Goal: Find contact information: Find contact information

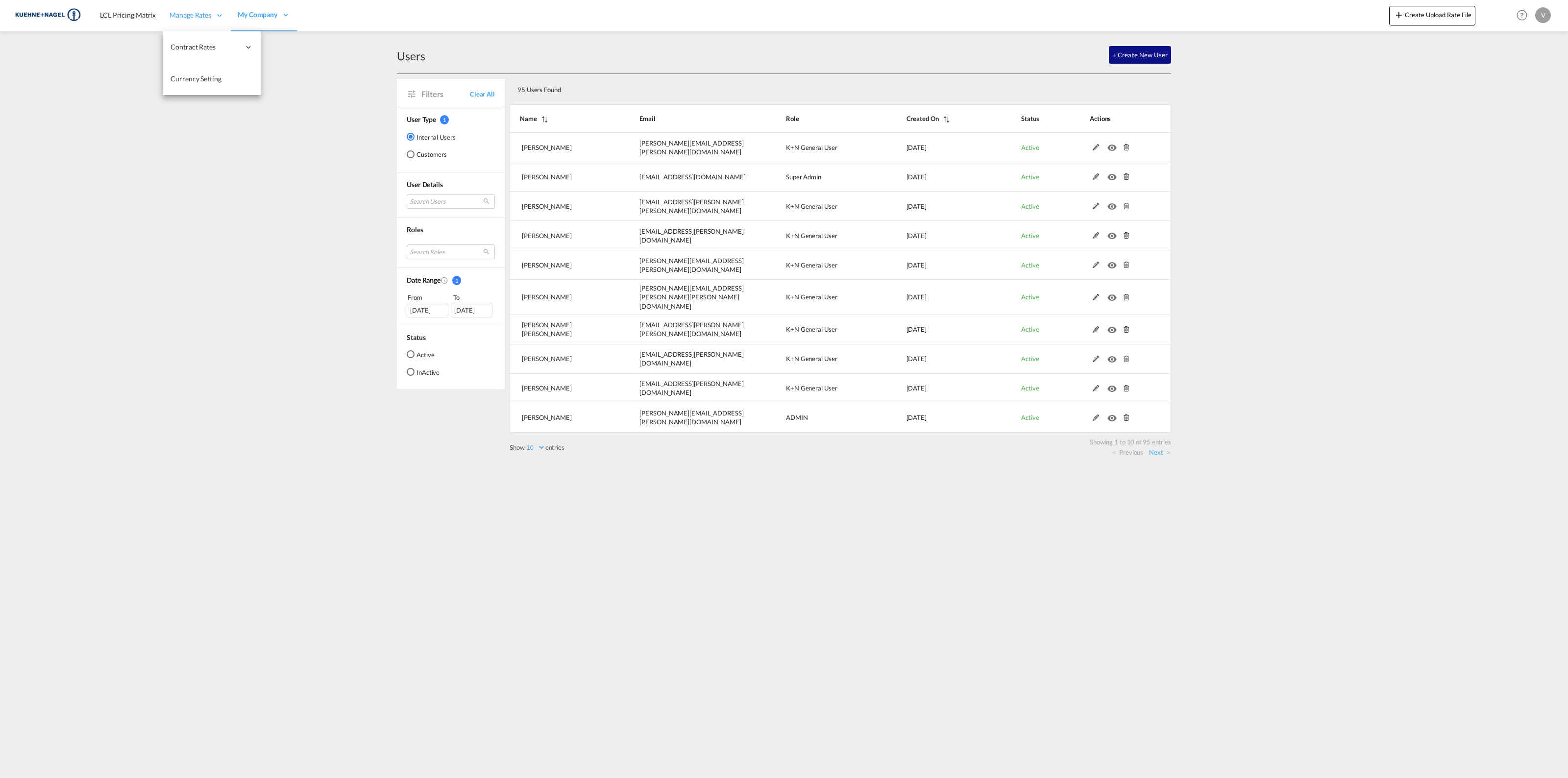
drag, startPoint x: 70, startPoint y: 10, endPoint x: 167, endPoint y: 4, distance: 97.2
click at [70, 10] on img at bounding box center [48, 15] width 66 height 22
click at [123, 12] on span "LCL Pricing Matrix" at bounding box center [128, 14] width 56 height 8
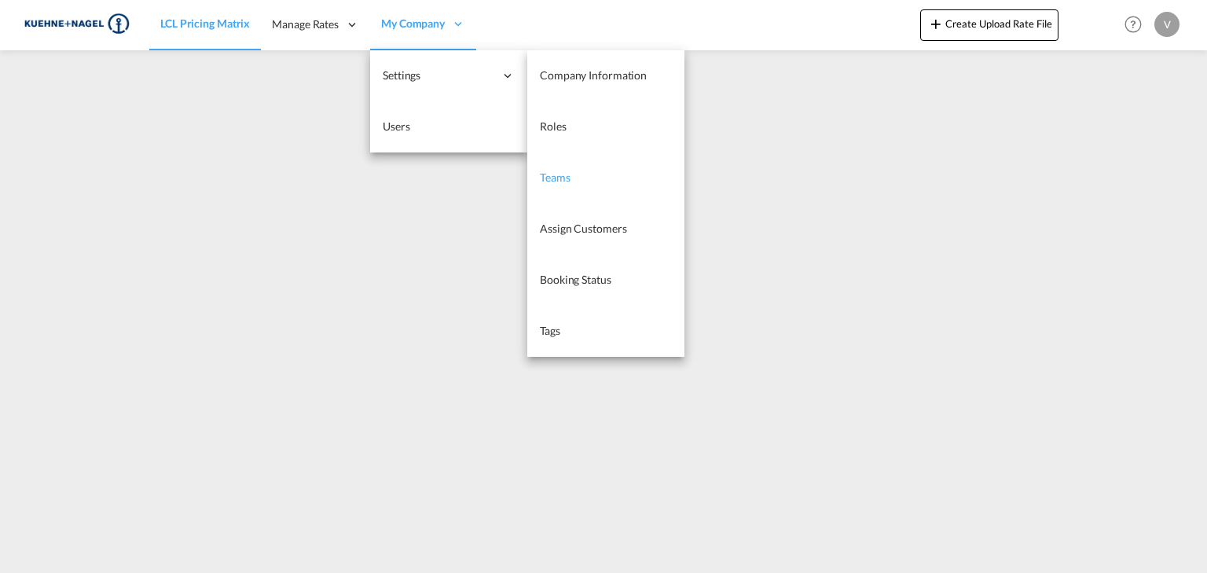
click at [567, 177] on span "Teams" at bounding box center [555, 176] width 31 height 13
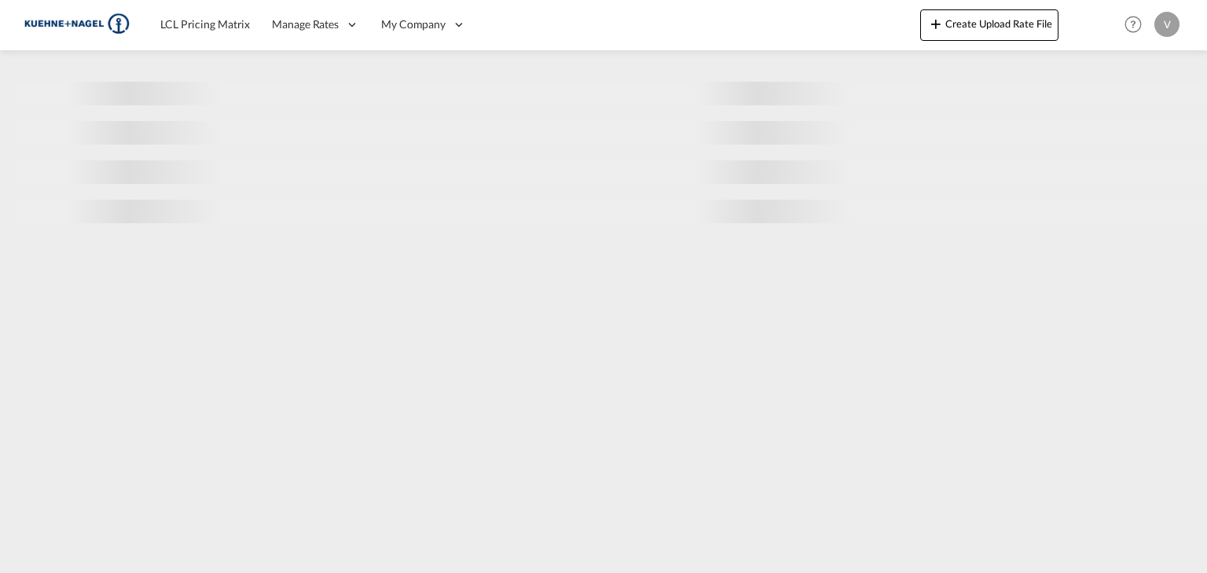
select select "10"
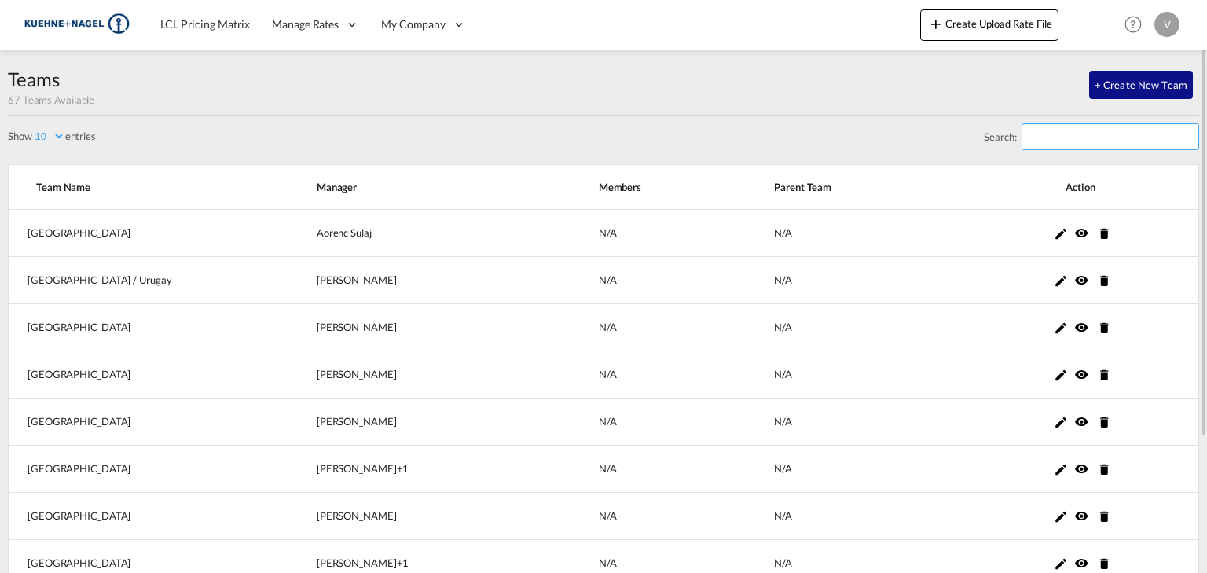
click at [1044, 138] on input "Search:" at bounding box center [1110, 136] width 178 height 27
click at [1034, 129] on input "Search:" at bounding box center [1110, 136] width 178 height 27
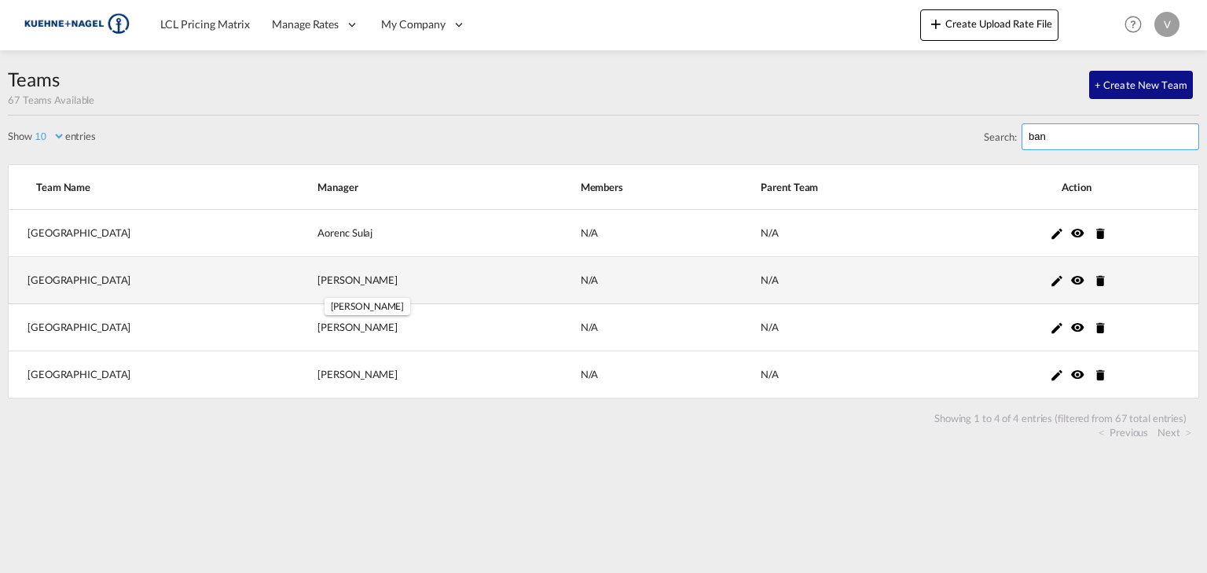
type input "ban"
drag, startPoint x: 316, startPoint y: 277, endPoint x: 242, endPoint y: 279, distance: 73.9
click at [278, 279] on td "[PERSON_NAME] +0" at bounding box center [409, 280] width 262 height 47
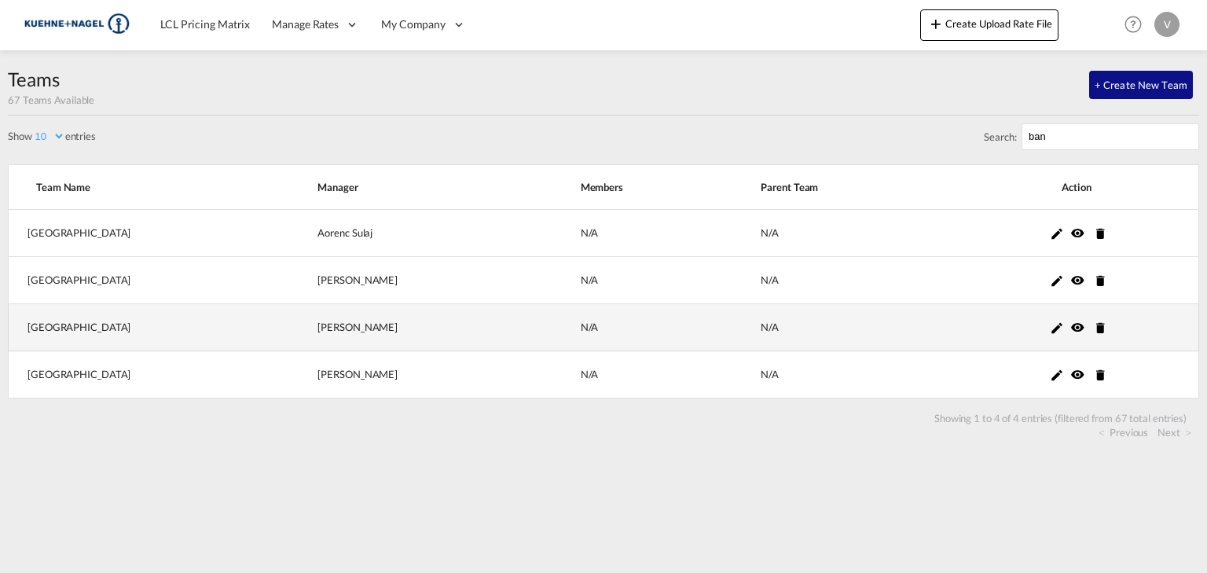
copy div "[PERSON_NAME]"
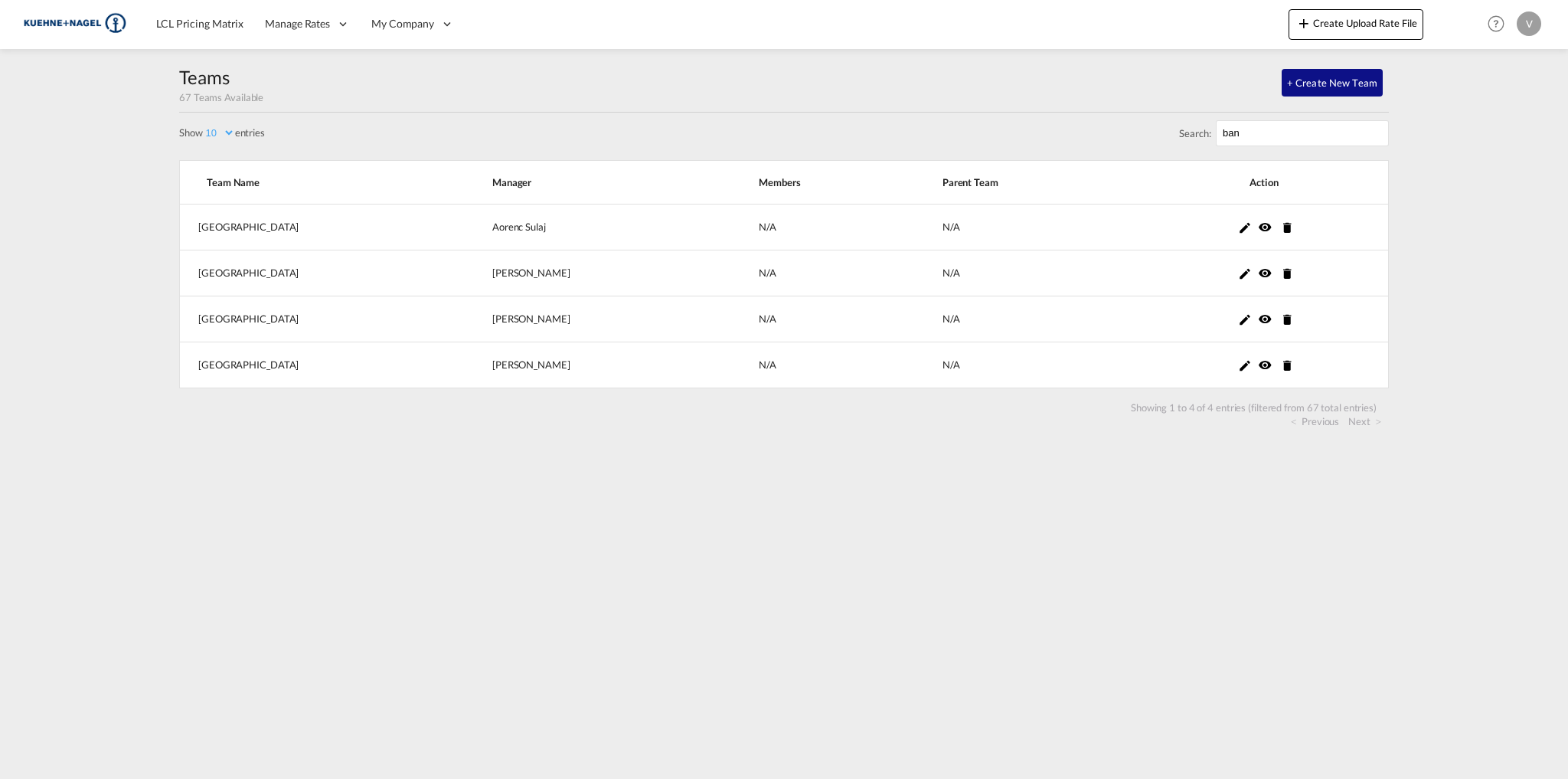
click at [459, 127] on div "Search: ban" at bounding box center [784, 136] width 1209 height 48
click at [193, 23] on span "LCL Pricing Matrix" at bounding box center [200, 22] width 88 height 13
